Goal: Answer question/provide support: Share knowledge or assist other users

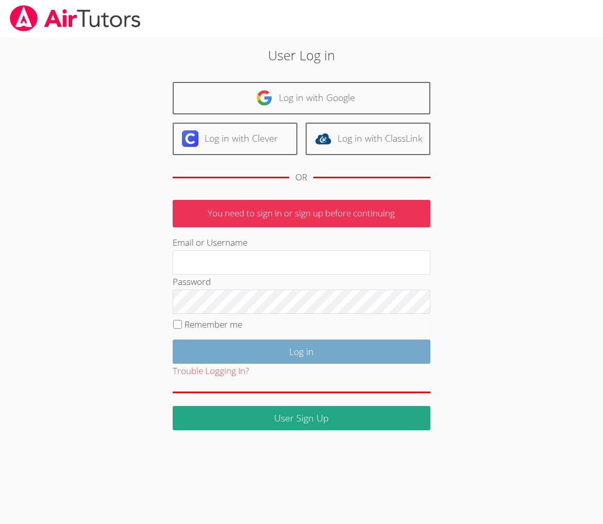
type input "[EMAIL_ADDRESS][DOMAIN_NAME]"
click at [269, 364] on input "Log in" at bounding box center [302, 352] width 258 height 24
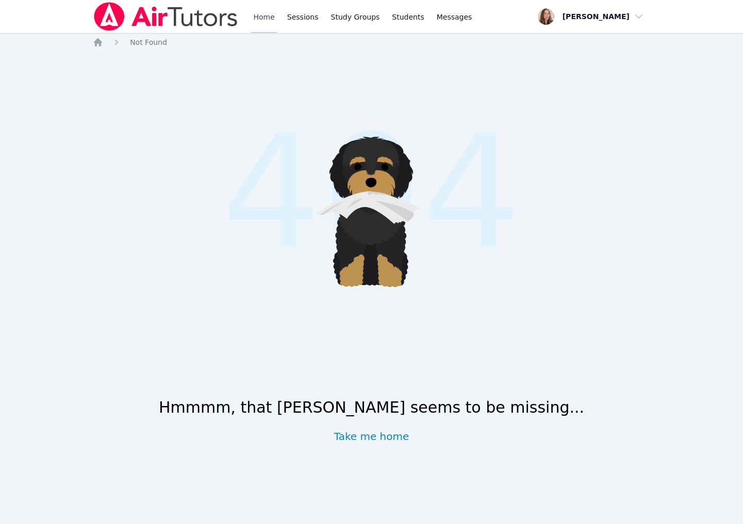
click at [276, 20] on link "Home" at bounding box center [263, 16] width 25 height 33
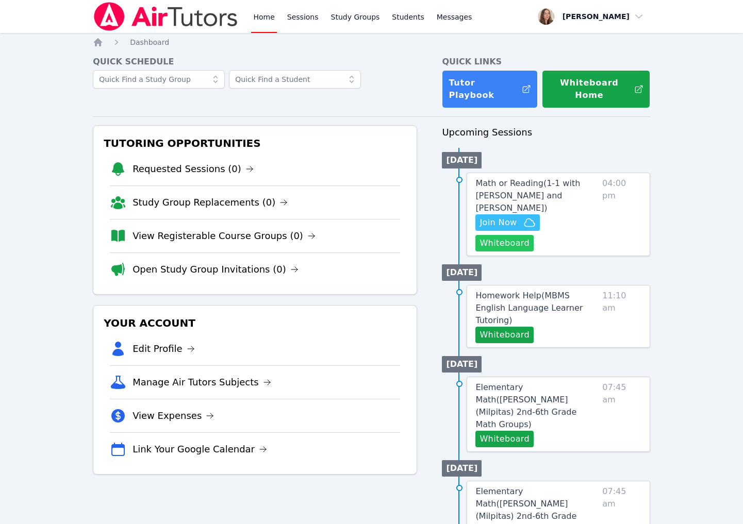
click at [518, 252] on button "Whiteboard" at bounding box center [504, 243] width 58 height 16
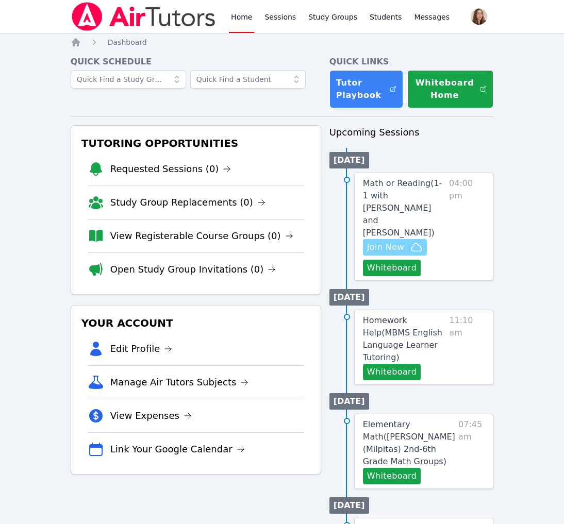
click at [400, 254] on span "Join Now" at bounding box center [385, 247] width 37 height 12
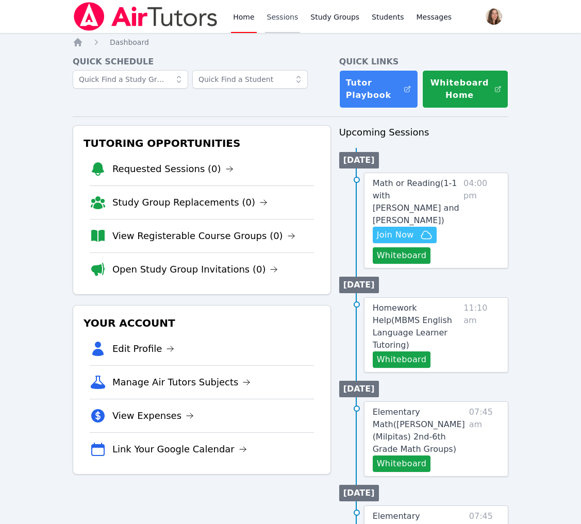
click at [300, 9] on link "Sessions" at bounding box center [283, 16] width 36 height 33
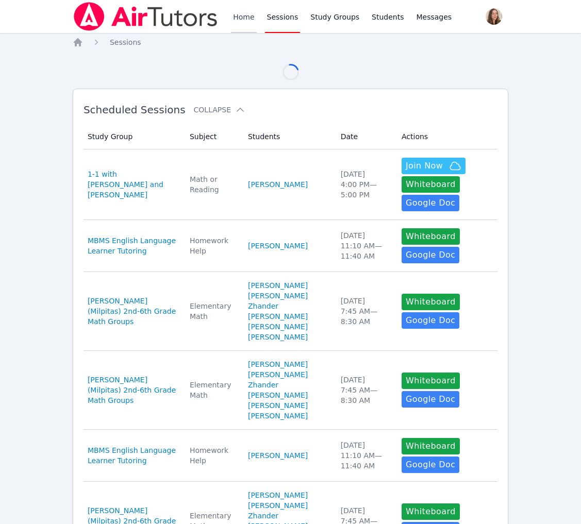
click at [256, 27] on link "Home" at bounding box center [243, 16] width 25 height 33
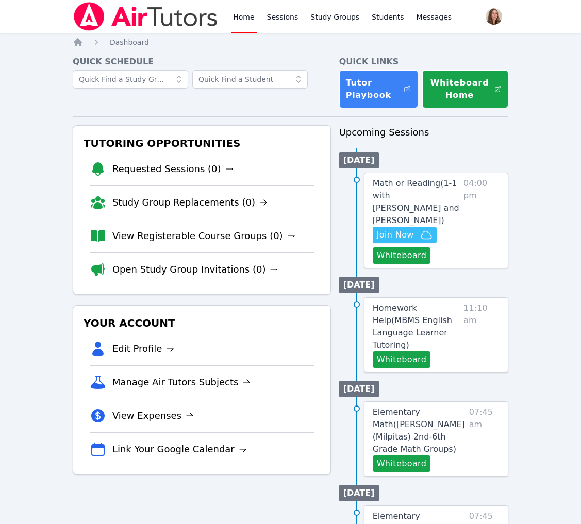
click at [213, 186] on li "Requested Sessions (0)" at bounding box center [202, 169] width 224 height 33
click at [206, 176] on link "Requested Sessions (0)" at bounding box center [172, 169] width 121 height 14
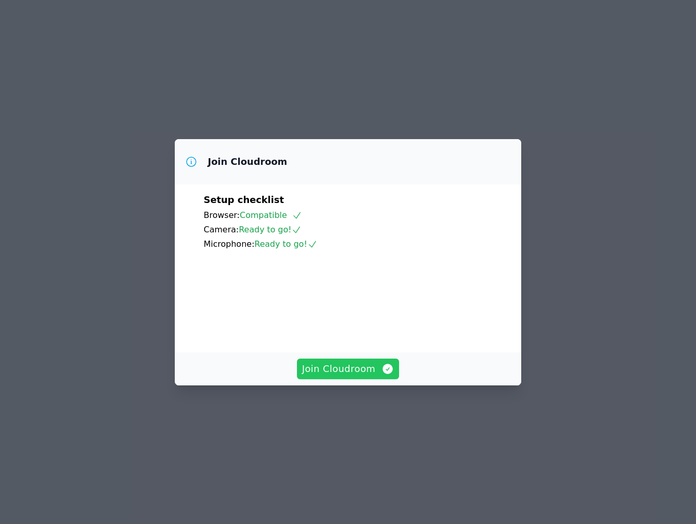
click at [334, 379] on button "Join Cloudroom" at bounding box center [348, 369] width 103 height 21
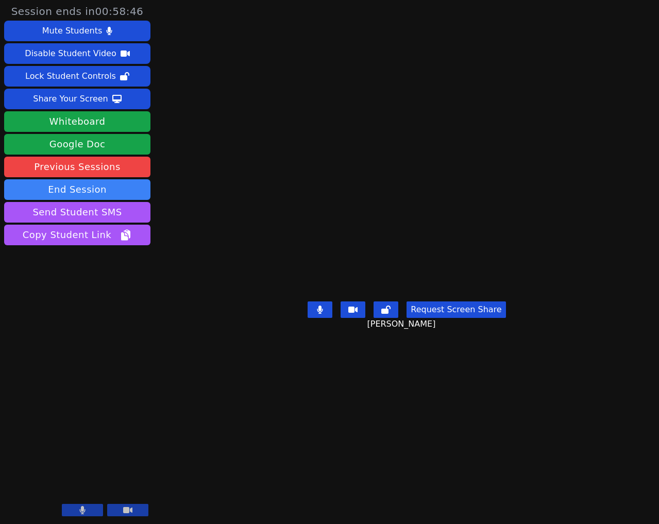
click at [472, 186] on video at bounding box center [407, 241] width 155 height 111
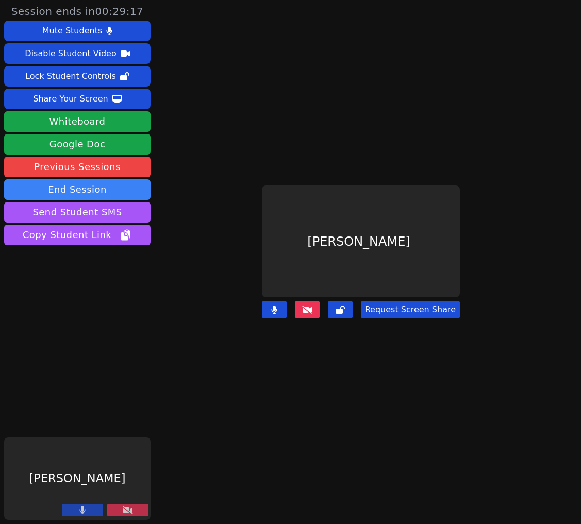
click at [135, 506] on button at bounding box center [127, 510] width 41 height 12
click at [311, 82] on main "Ruth Wassengrin Request Screen Share" at bounding box center [360, 262] width 279 height 524
click at [309, 314] on icon at bounding box center [307, 310] width 10 height 8
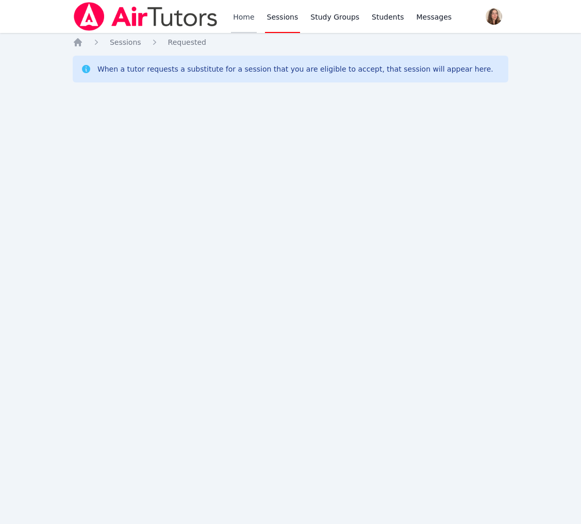
click at [256, 16] on link "Home" at bounding box center [243, 16] width 25 height 33
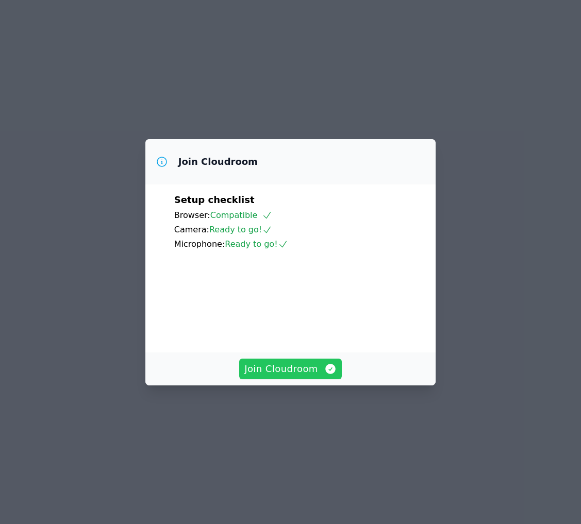
click at [279, 376] on span "Join Cloudroom" at bounding box center [290, 369] width 92 height 14
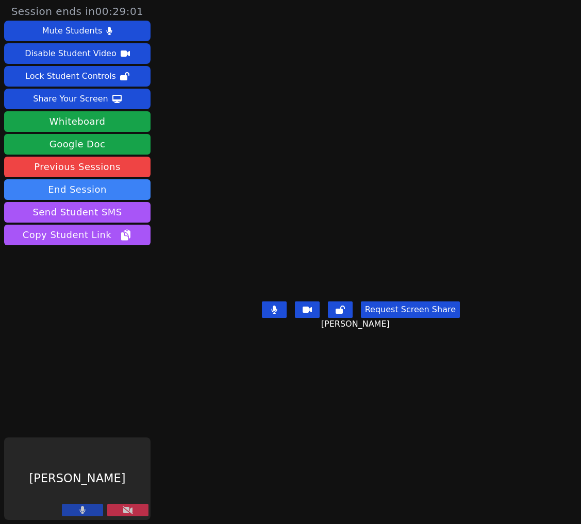
click at [131, 505] on button at bounding box center [127, 510] width 41 height 12
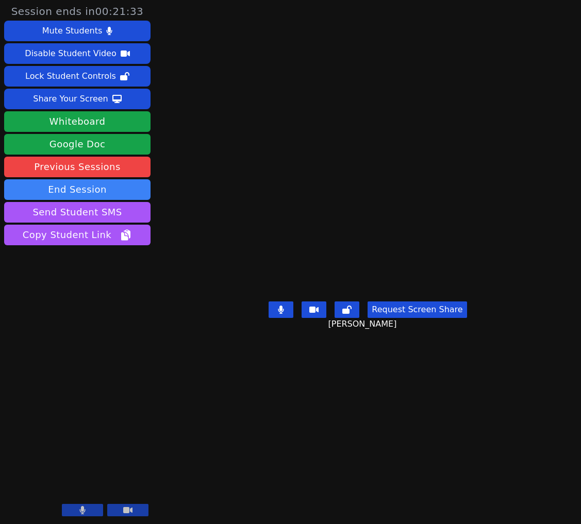
click at [74, 512] on button at bounding box center [82, 510] width 41 height 12
click at [77, 508] on icon at bounding box center [82, 510] width 10 height 8
click at [433, 266] on video at bounding box center [367, 241] width 155 height 111
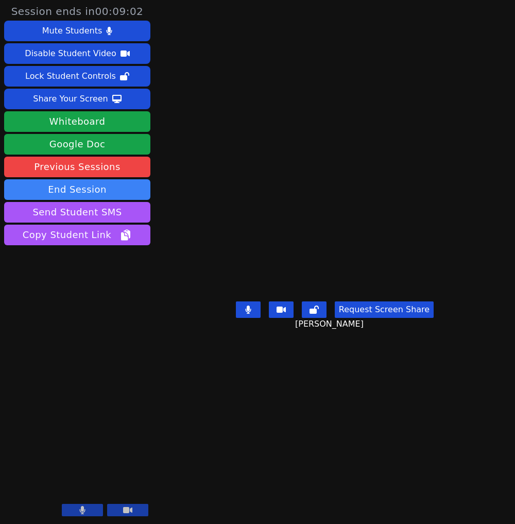
click at [71, 506] on button at bounding box center [82, 510] width 41 height 12
click at [62, 506] on button at bounding box center [82, 510] width 41 height 12
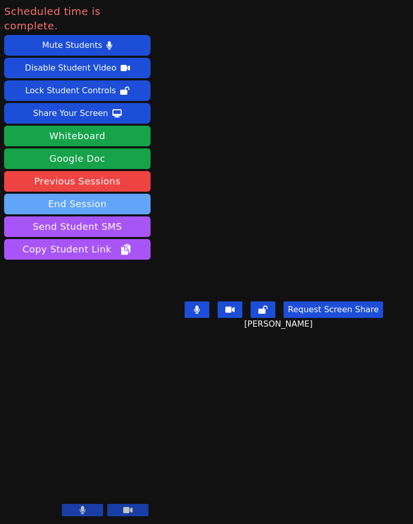
click at [131, 214] on button "End Session" at bounding box center [77, 204] width 146 height 21
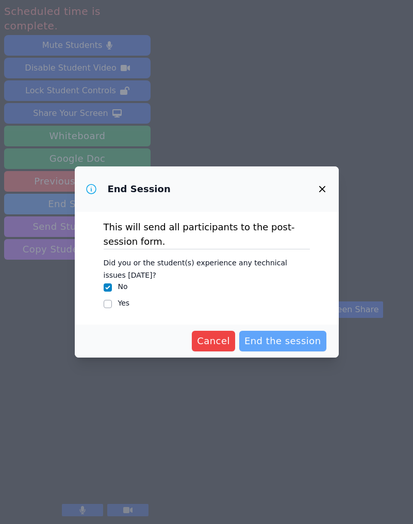
click at [321, 348] on span "End the session" at bounding box center [282, 341] width 77 height 14
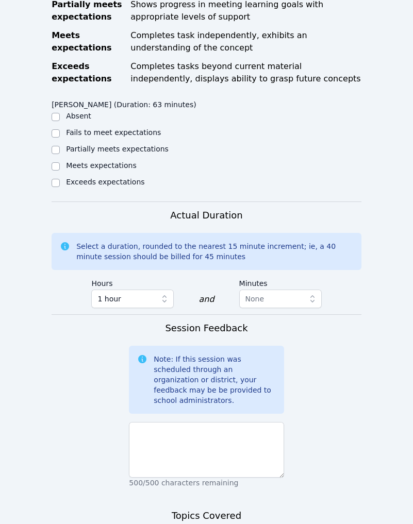
checkbox input "true"
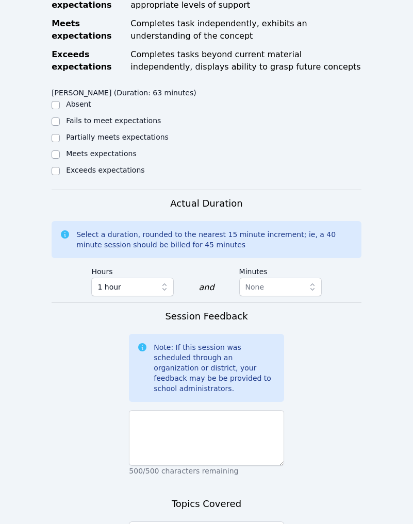
scroll to position [691, 0]
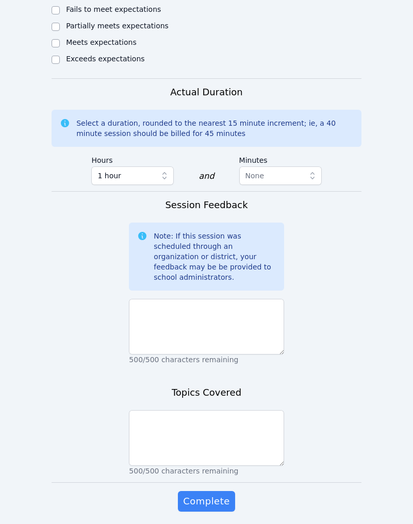
click at [69, 66] on ul "Absent Fails to meet expectations Partially meets expectations Meets expectatio…" at bounding box center [129, 27] width 155 height 78
click at [63, 49] on div "Meets expectations" at bounding box center [129, 43] width 155 height 12
click at [57, 47] on input "Meets expectations" at bounding box center [56, 43] width 8 height 8
checkbox input "true"
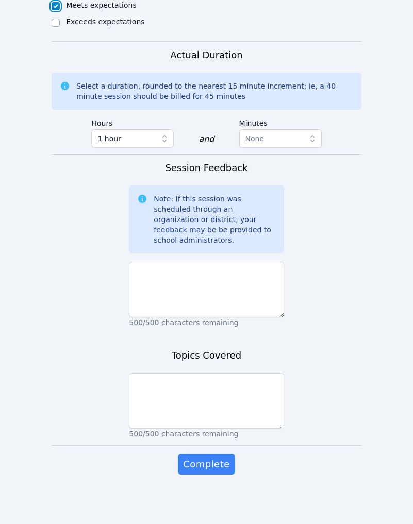
scroll to position [999, 0]
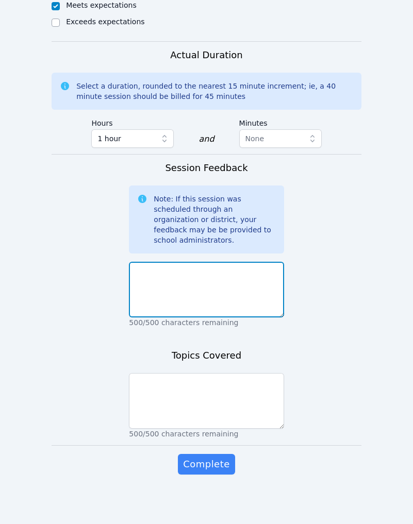
click at [166, 318] on textarea at bounding box center [206, 290] width 155 height 56
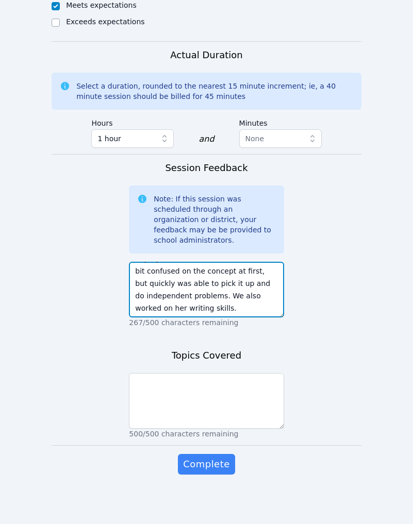
scroll to position [1111, 0]
type textarea "Great effort from [PERSON_NAME] [DATE]. We worked on converting improper to mix…"
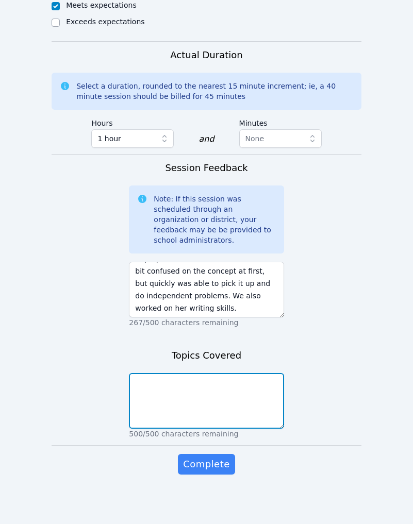
click at [190, 409] on textarea at bounding box center [206, 401] width 155 height 56
type textarea "writing, fractions"
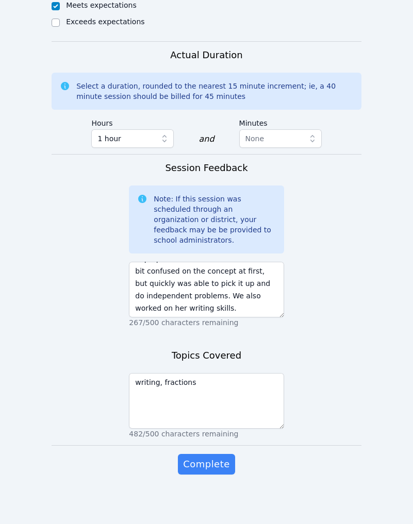
click at [194, 495] on div "Complete" at bounding box center [206, 474] width 155 height 41
click at [192, 472] on span "Complete" at bounding box center [206, 464] width 46 height 14
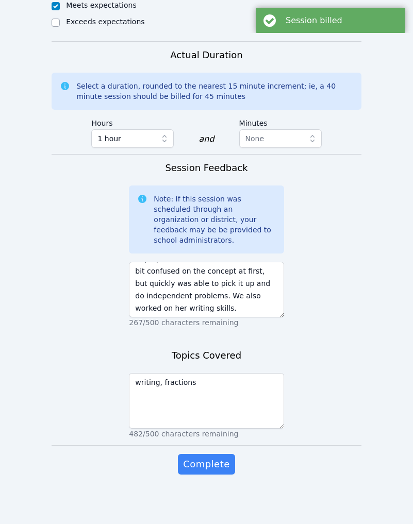
scroll to position [0, 0]
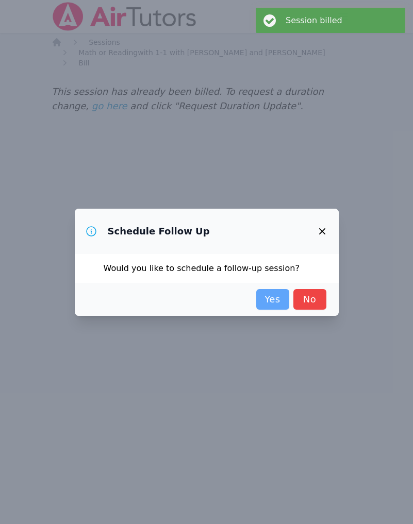
click at [279, 309] on link "Yes" at bounding box center [272, 299] width 33 height 21
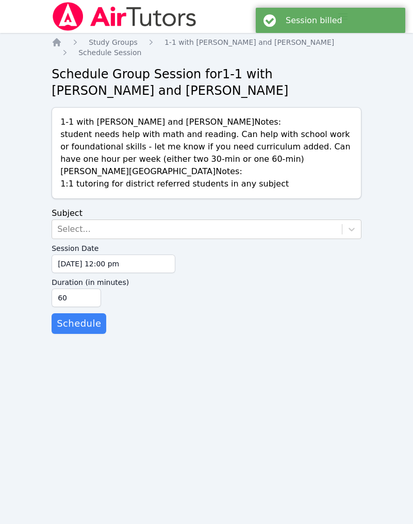
click at [279, 239] on div "Select..." at bounding box center [197, 229] width 290 height 19
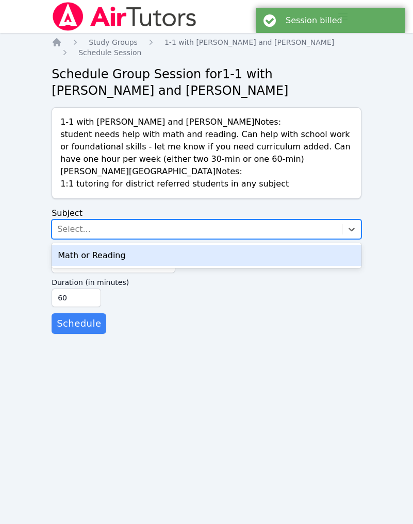
click at [239, 268] on div "Math or Reading" at bounding box center [207, 255] width 310 height 25
click at [235, 266] on div "Math or Reading" at bounding box center [207, 255] width 310 height 21
